Goal: Task Accomplishment & Management: Manage account settings

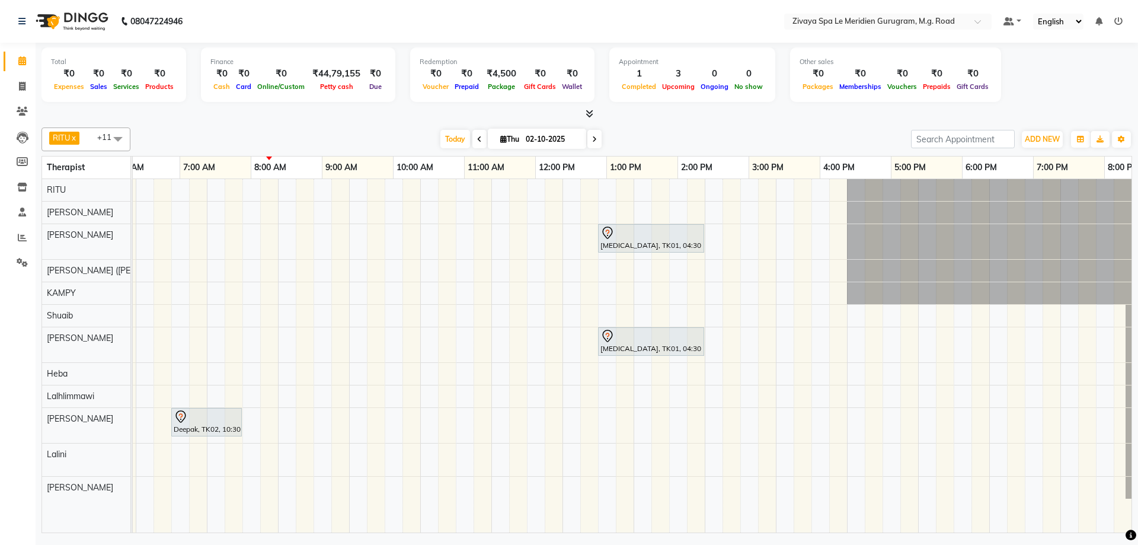
scroll to position [0, 708]
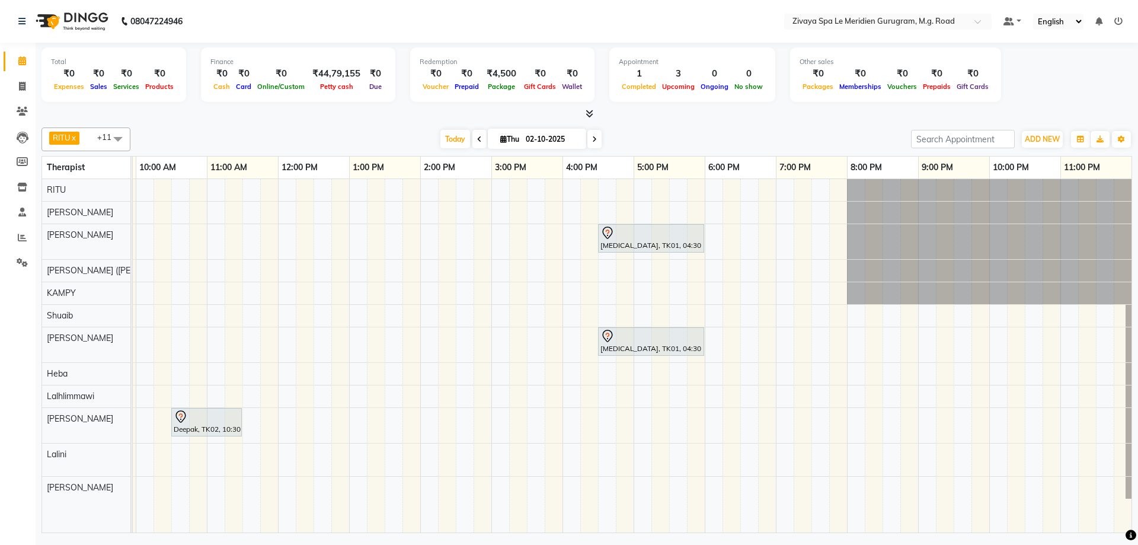
click at [209, 425] on div "Deepak, TK02, 10:30 AM-11:30 AM, Swedish De-Stress - 60 Mins" at bounding box center [206, 421] width 68 height 25
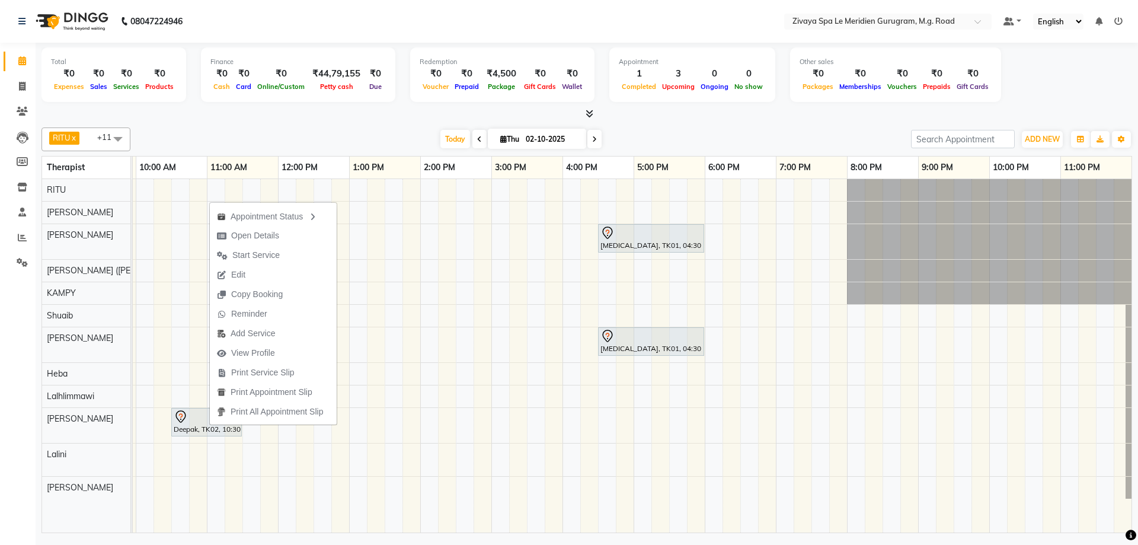
click at [198, 424] on div "Deepak, TK02, 10:30 AM-11:30 AM, Swedish De-Stress - 60 Mins" at bounding box center [206, 421] width 68 height 25
click at [223, 273] on span "Edit" at bounding box center [227, 273] width 14 height 12
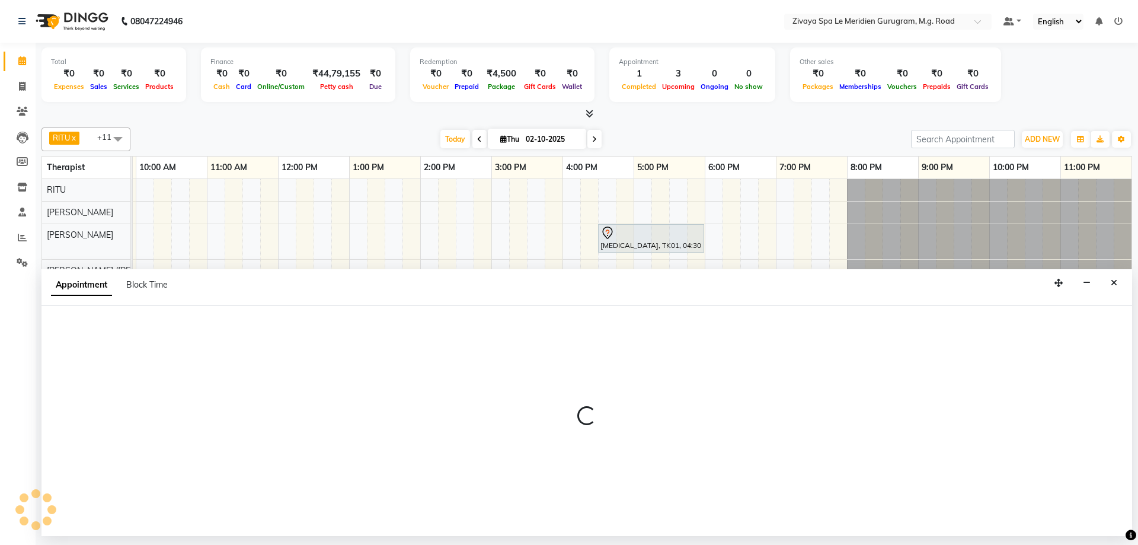
select select "tentative"
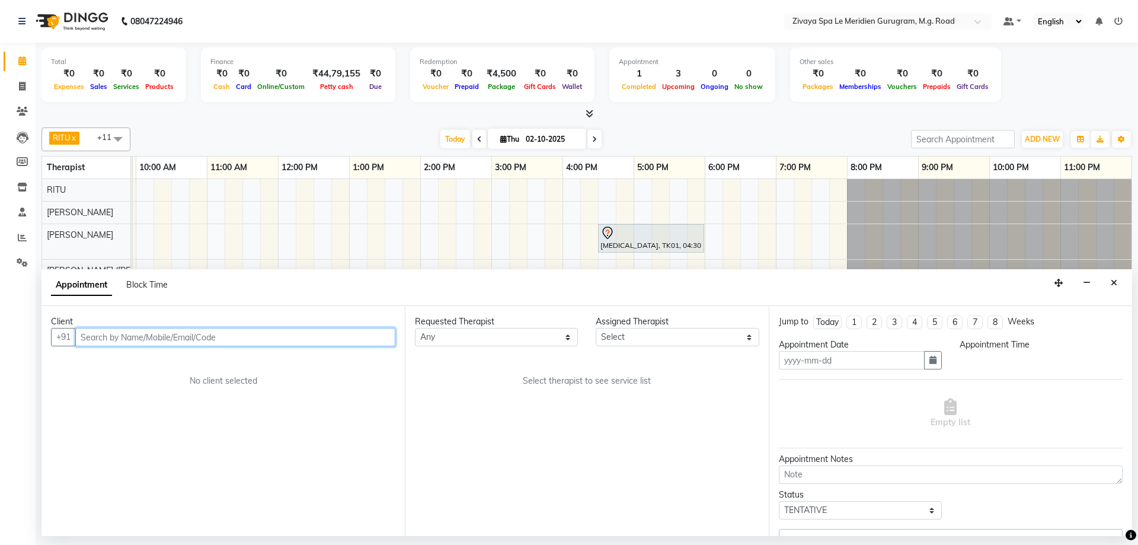
type input "02-10-2025"
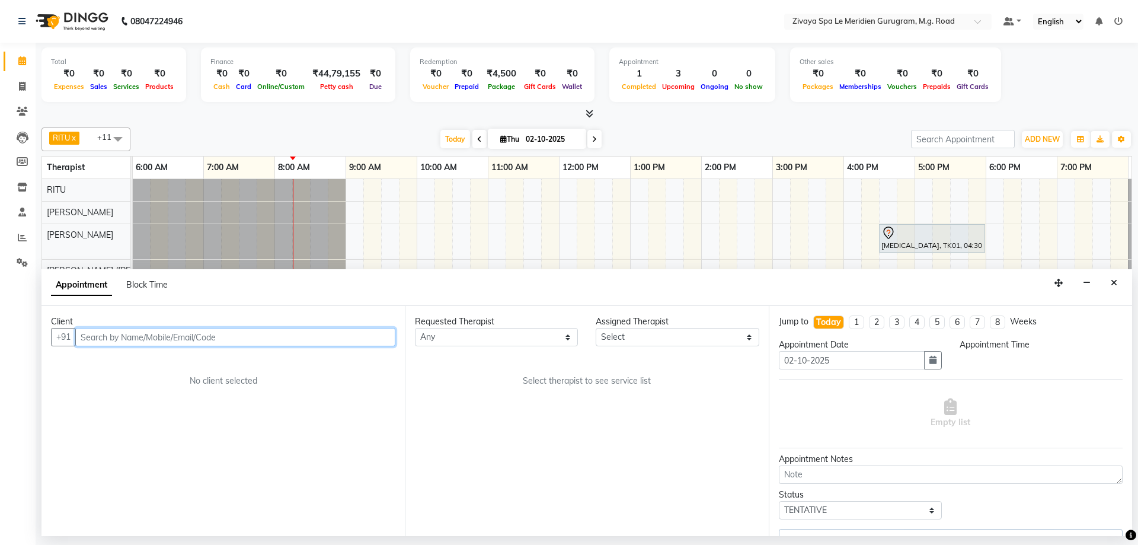
select select "630"
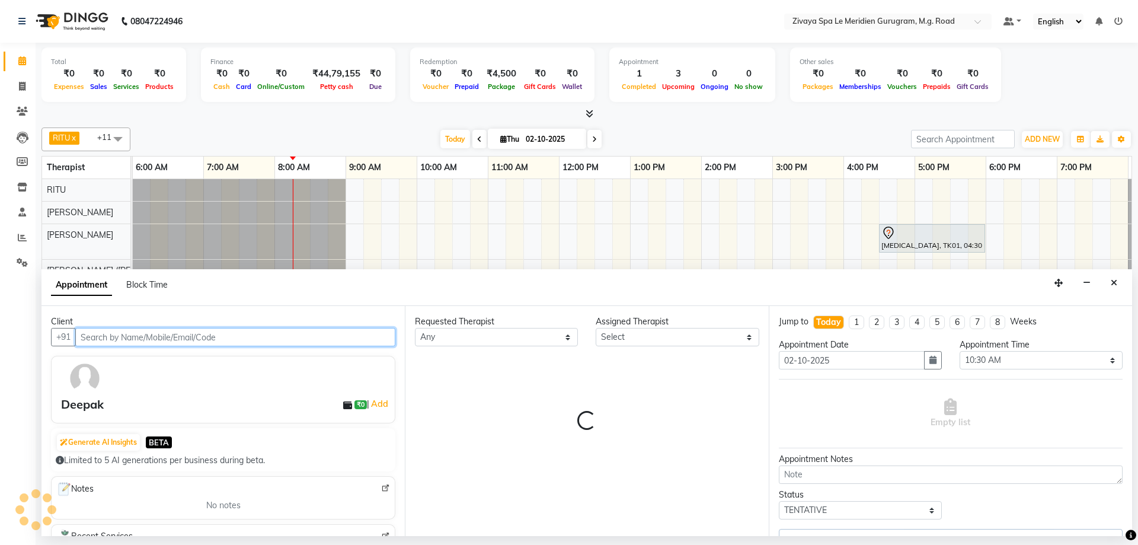
select select "65986"
select select "3243"
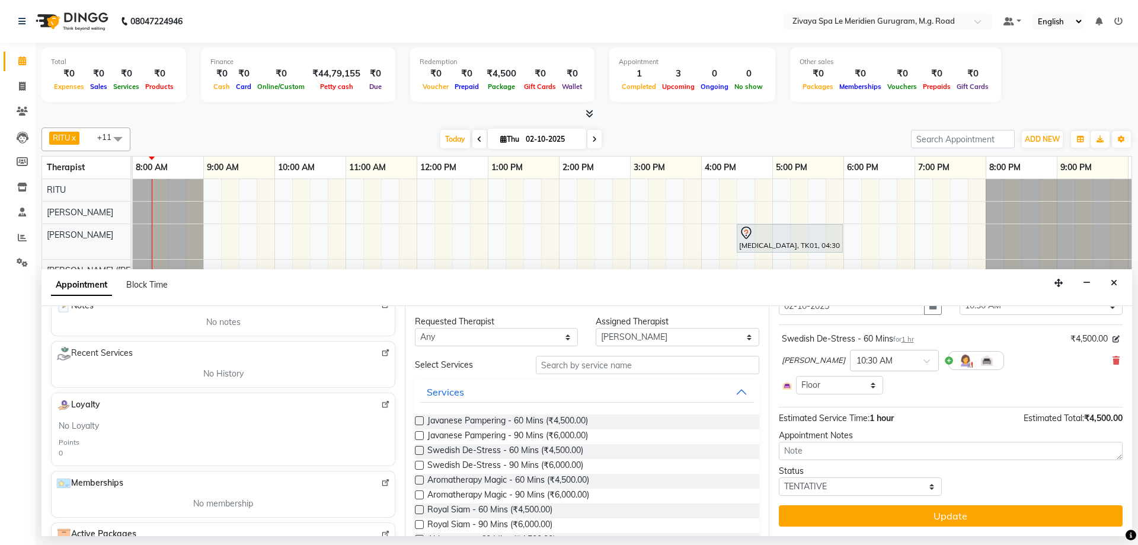
scroll to position [201, 0]
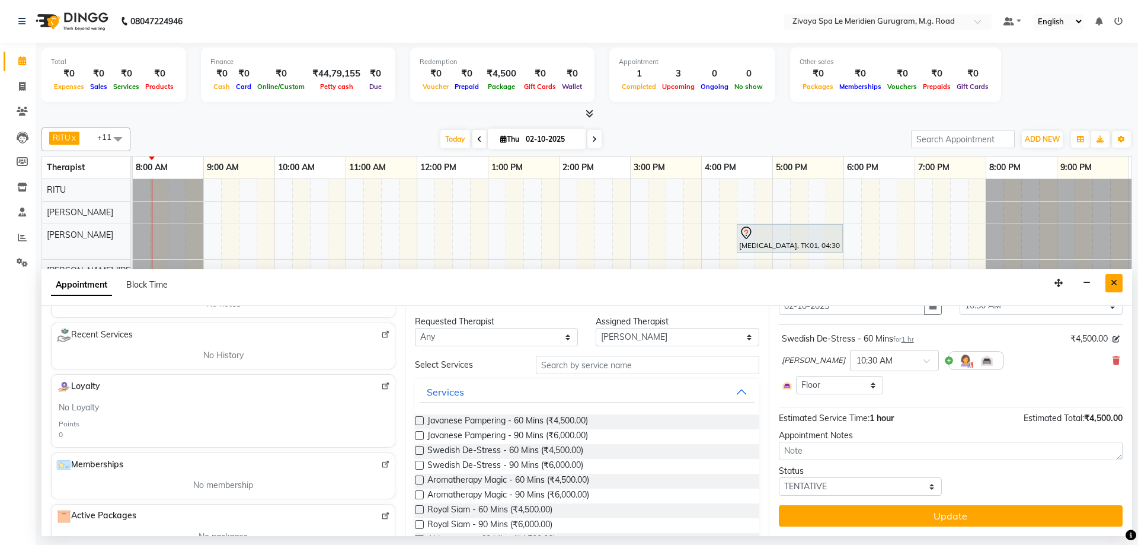
click at [1110, 284] on button "Close" at bounding box center [1113, 283] width 17 height 18
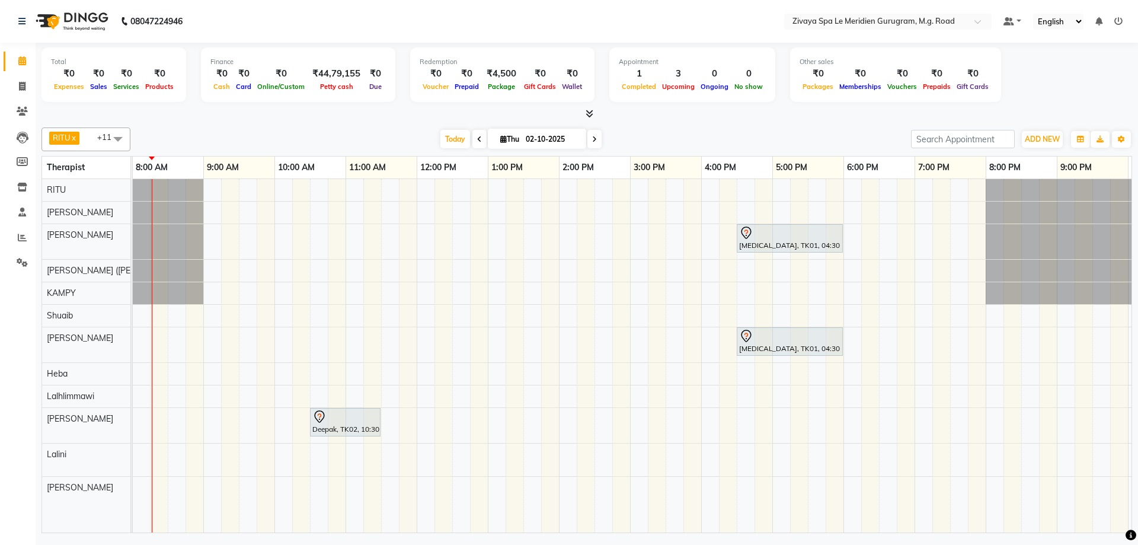
click at [313, 425] on div "Deepak, TK02, 10:30 AM-11:30 AM, Swedish De-Stress - 60 Mins" at bounding box center [345, 421] width 68 height 25
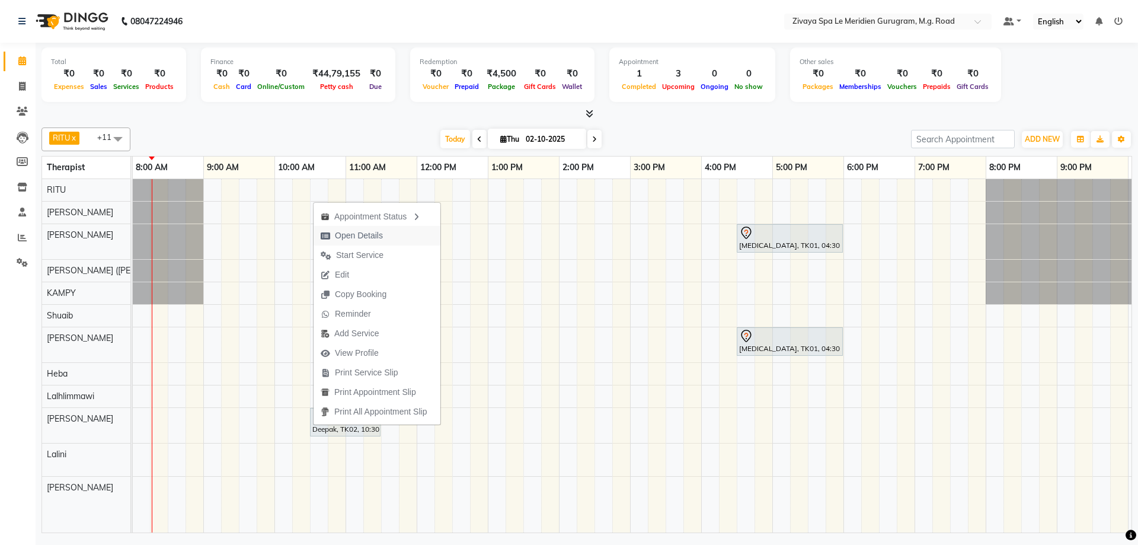
click at [350, 238] on span "Open Details" at bounding box center [359, 235] width 48 height 12
select select "7"
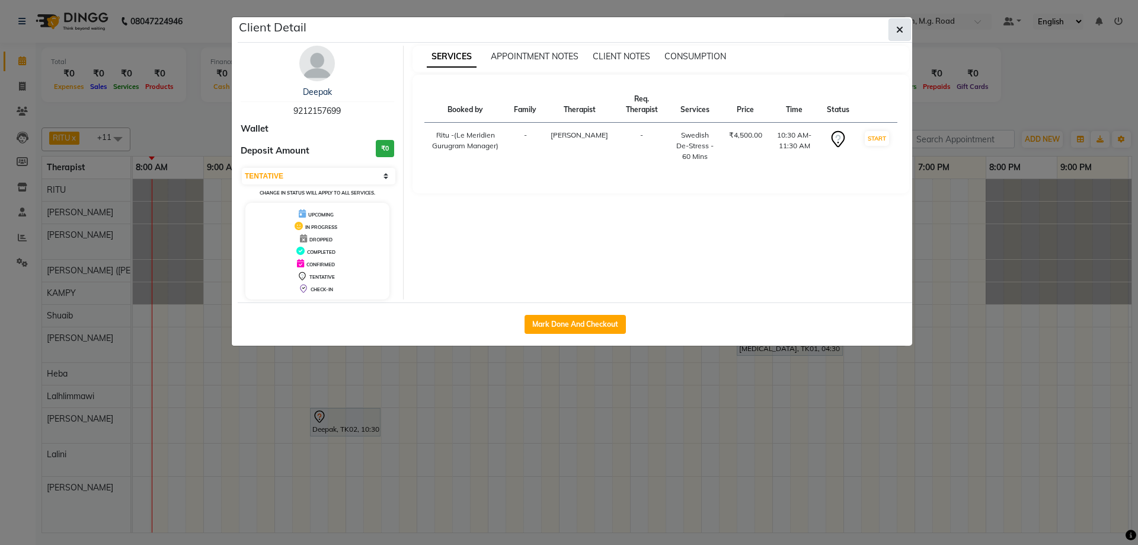
click at [898, 28] on icon "button" at bounding box center [899, 29] width 7 height 9
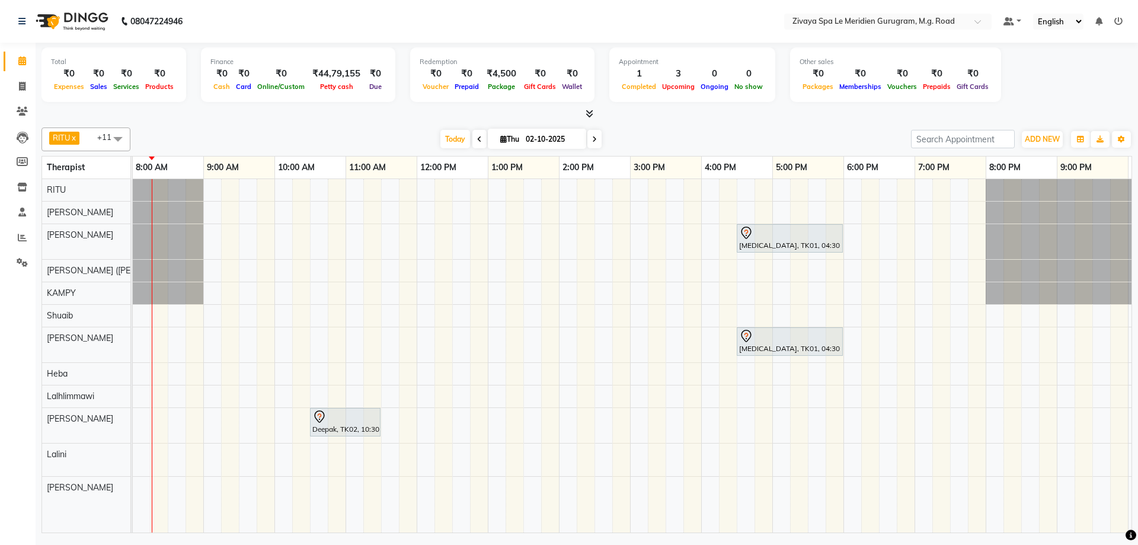
click at [347, 417] on div at bounding box center [345, 416] width 66 height 14
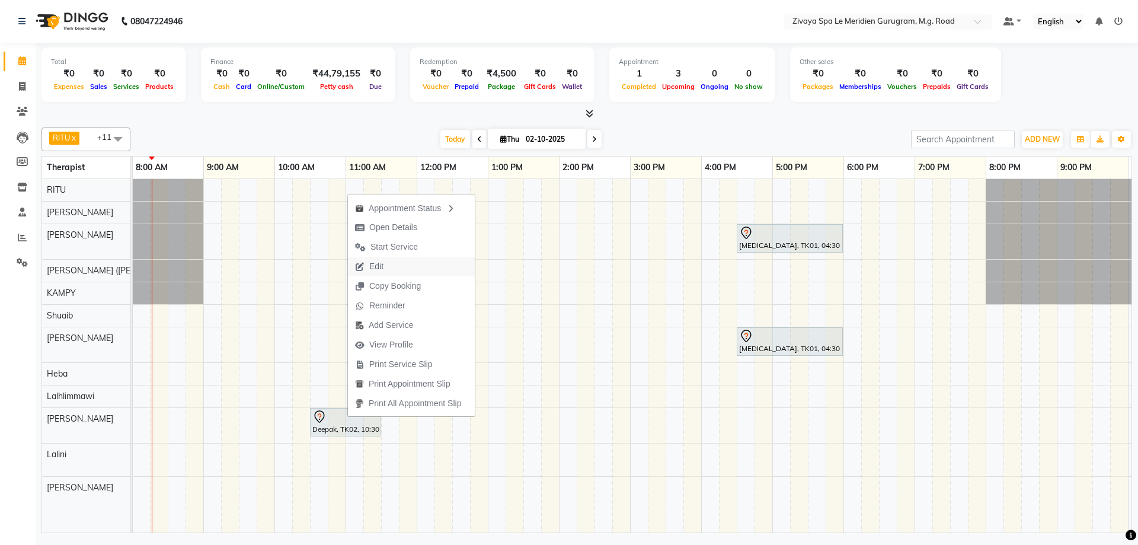
click at [387, 268] on span "Edit" at bounding box center [369, 267] width 43 height 20
select select "tentative"
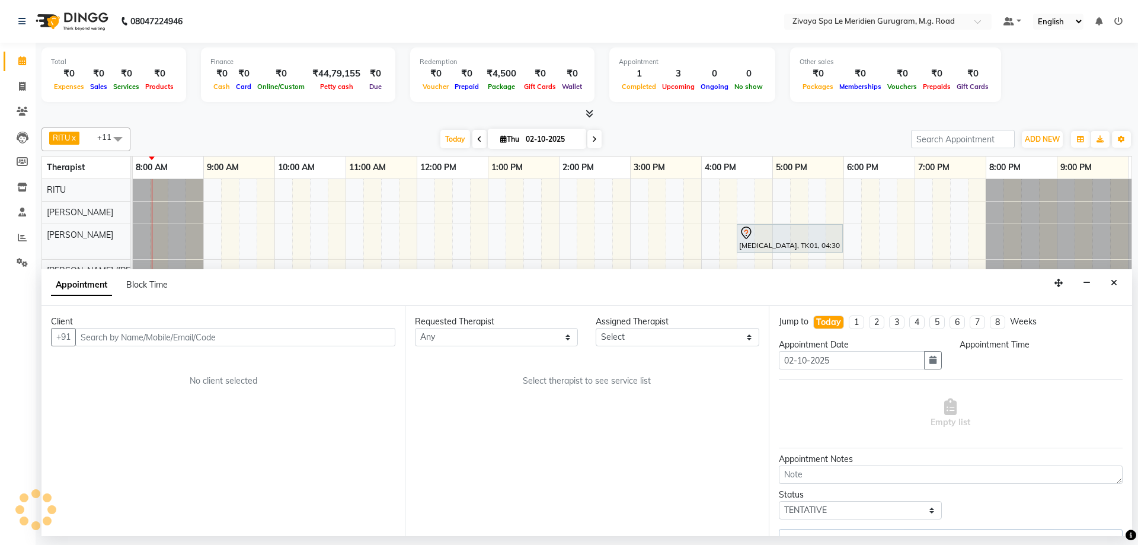
scroll to position [0, 569]
select select "630"
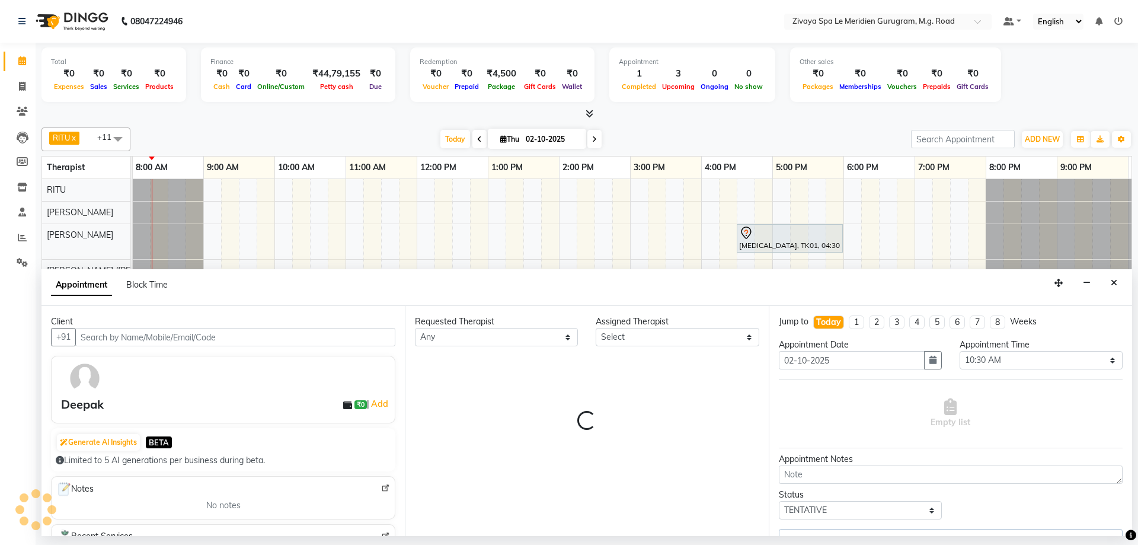
select select "65986"
select select "3243"
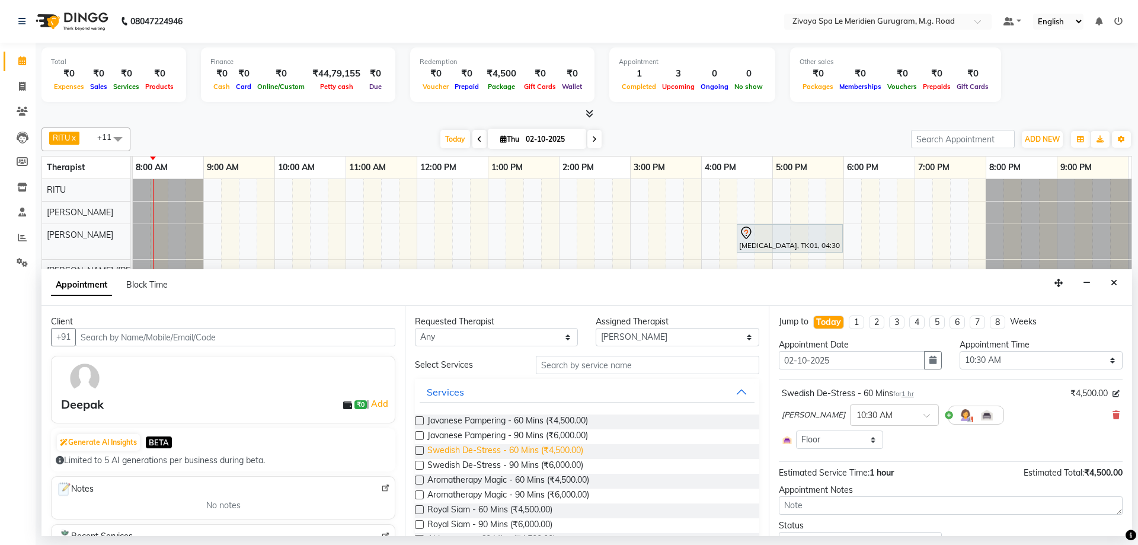
click at [483, 447] on span "Swedish De-Stress - 60 Mins (₹4,500.00)" at bounding box center [505, 451] width 156 height 15
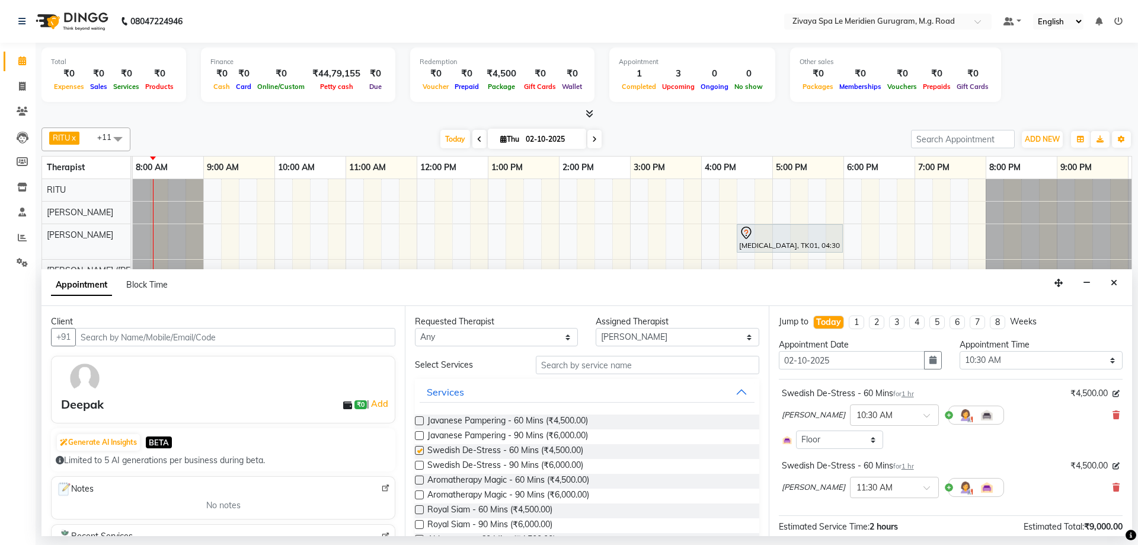
checkbox input "false"
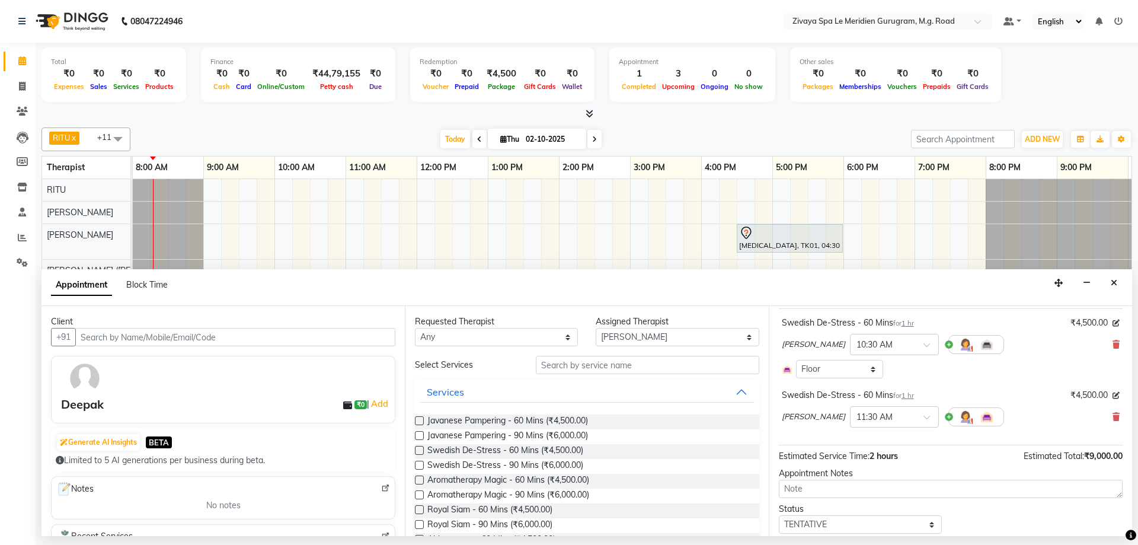
scroll to position [108, 0]
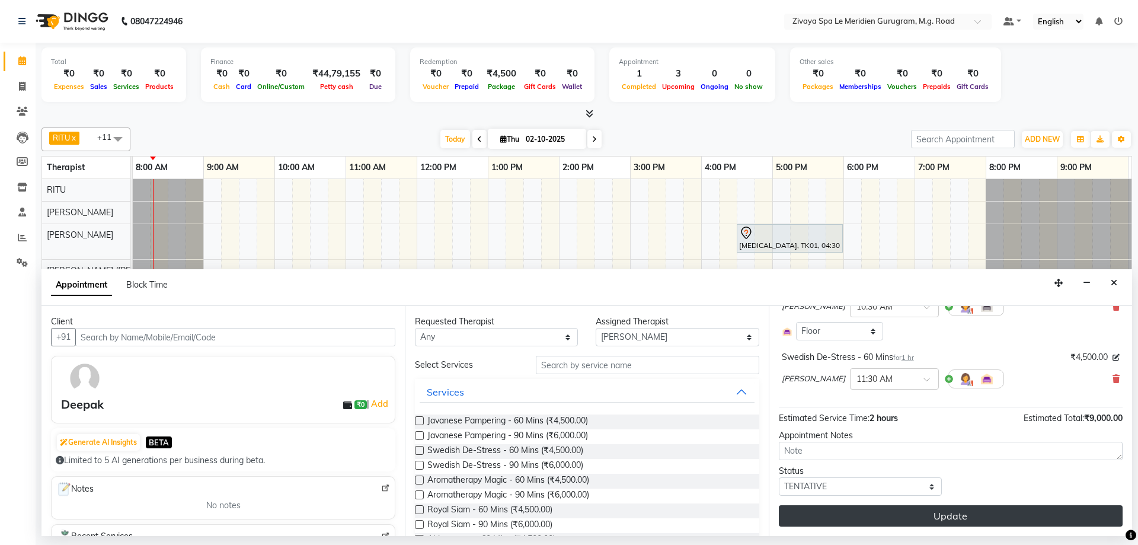
click at [923, 511] on button "Update" at bounding box center [951, 515] width 344 height 21
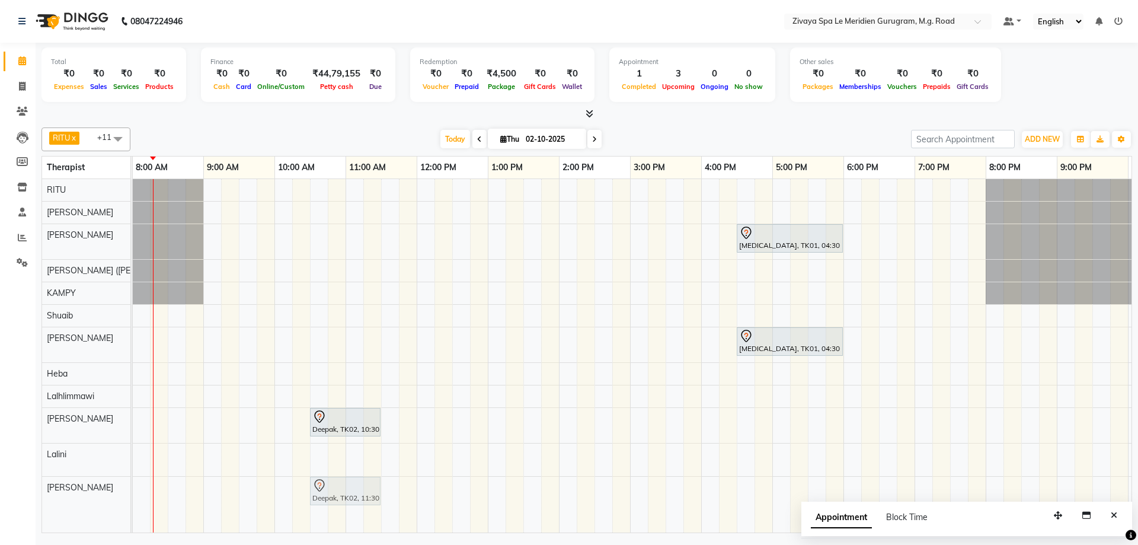
drag, startPoint x: 417, startPoint y: 412, endPoint x: 345, endPoint y: 489, distance: 105.2
click at [345, 489] on tbody "[MEDICAL_DATA], TK01, 04:30 PM-06:00 PM, Javanese Pampering - 90 Mins [MEDICAL_…" at bounding box center [416, 338] width 1706 height 319
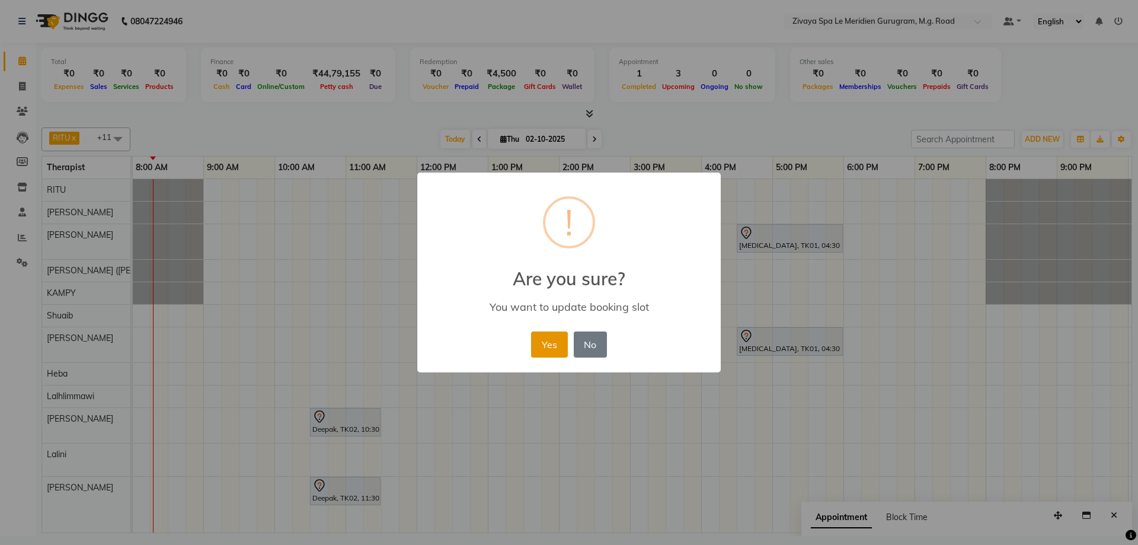
click at [558, 338] on button "Yes" at bounding box center [549, 344] width 36 height 26
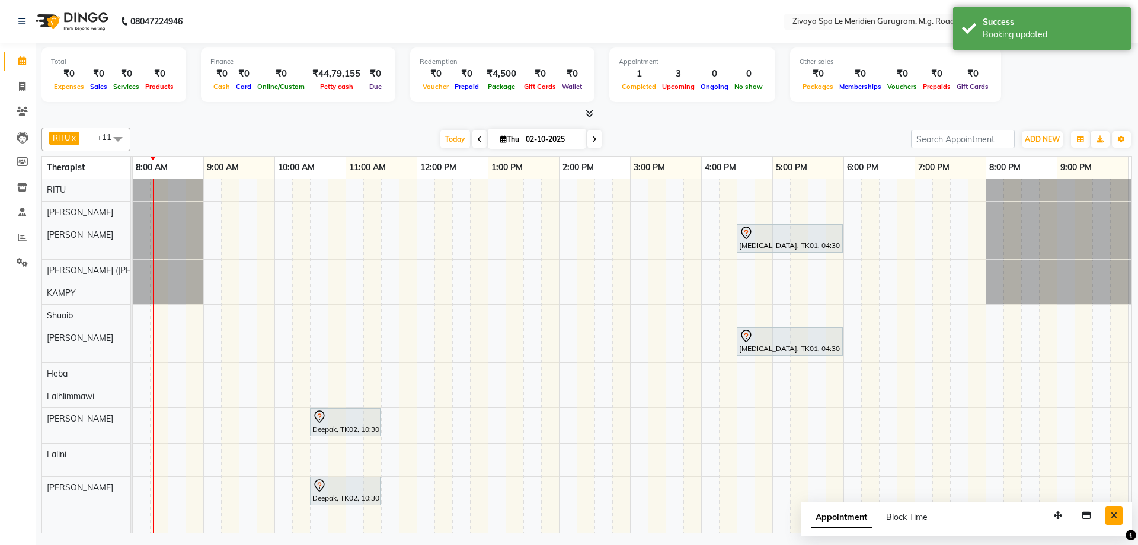
click at [1110, 520] on button "Close" at bounding box center [1113, 515] width 17 height 18
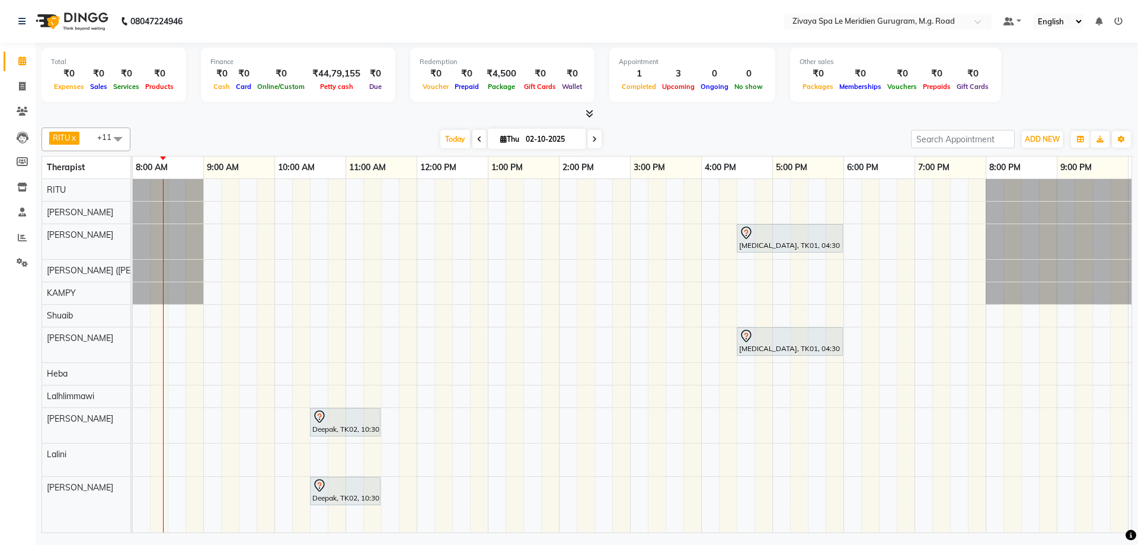
click at [477, 138] on span at bounding box center [479, 139] width 14 height 18
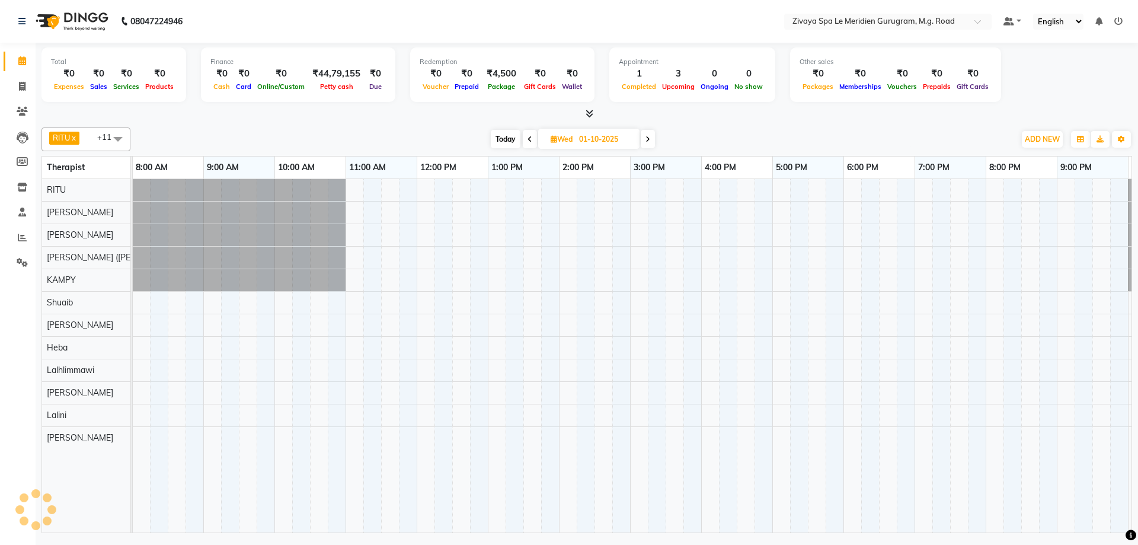
scroll to position [0, 569]
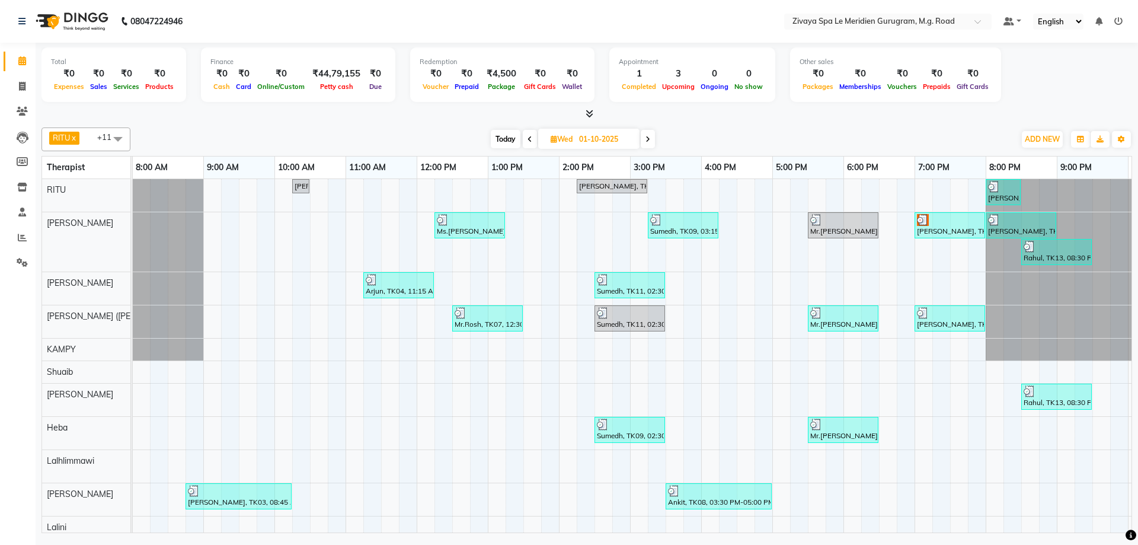
click at [957, 221] on div at bounding box center [950, 220] width 66 height 12
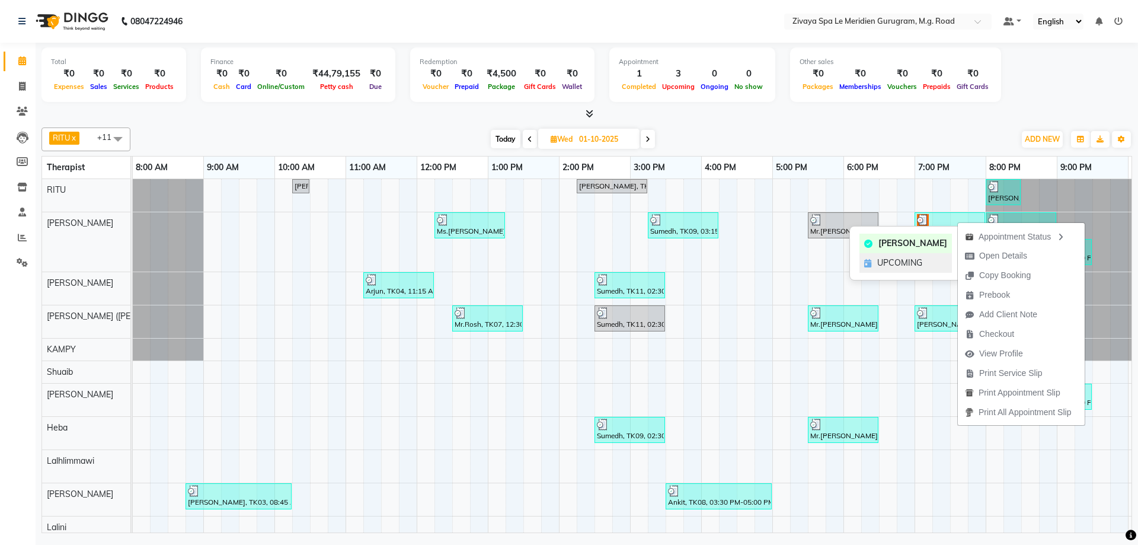
click at [900, 265] on span "UPCOMING" at bounding box center [899, 263] width 45 height 12
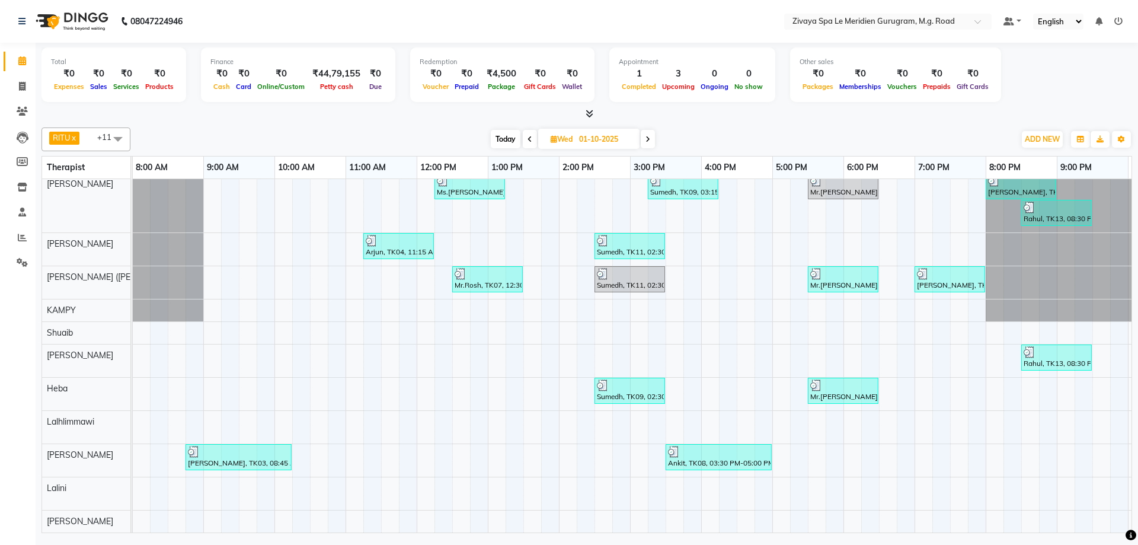
scroll to position [0, 0]
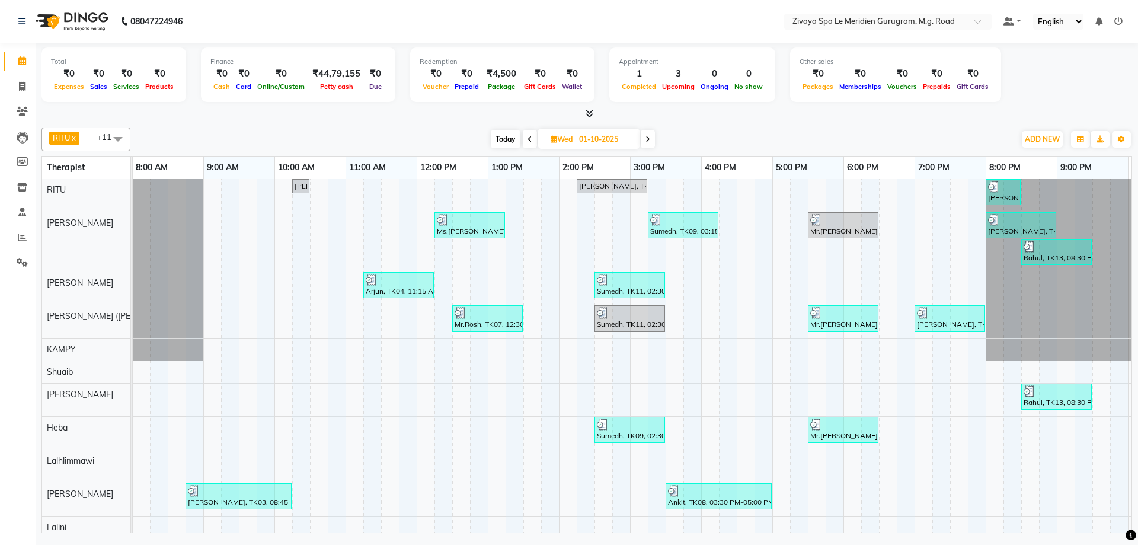
click at [501, 141] on span "Today" at bounding box center [506, 139] width 30 height 18
type input "02-10-2025"
